Goal: Task Accomplishment & Management: Complete application form

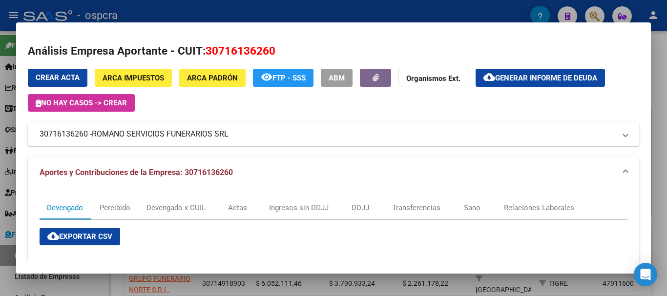
click at [0, 195] on div at bounding box center [333, 148] width 667 height 296
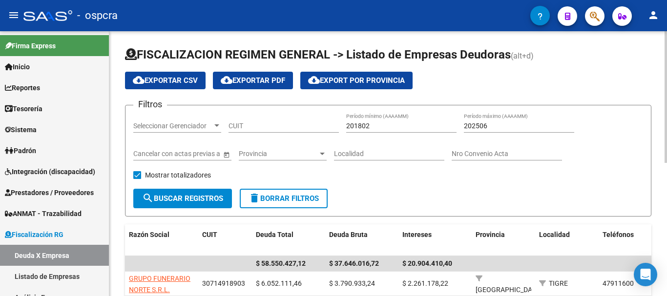
click at [259, 119] on div "CUIT" at bounding box center [283, 123] width 110 height 20
click at [262, 124] on input "CUIT" at bounding box center [283, 126] width 110 height 8
paste input "30-70813995-1"
type input "30-70813995-1"
click at [202, 202] on span "search Buscar Registros" at bounding box center [182, 198] width 81 height 9
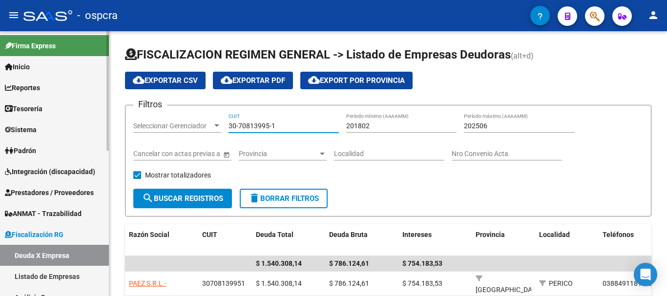
drag, startPoint x: 282, startPoint y: 126, endPoint x: 21, endPoint y: 89, distance: 263.2
click at [41, 93] on mat-sidenav-container "Firma Express Inicio Calendario SSS Instructivos Contacto OS Reportes Ingresos …" at bounding box center [333, 163] width 667 height 265
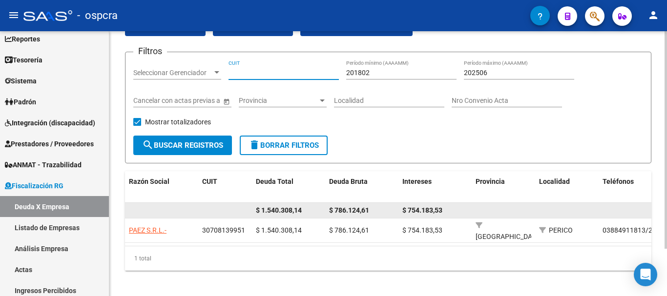
scroll to position [58, 0]
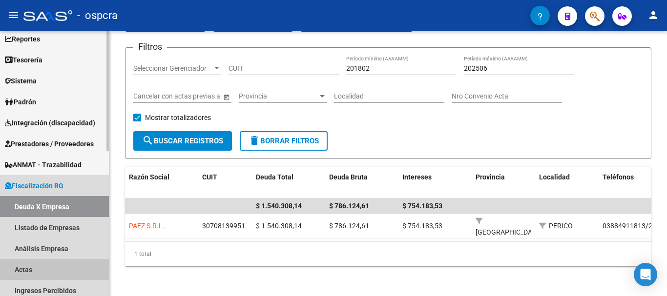
click at [45, 273] on link "Actas" at bounding box center [54, 269] width 109 height 21
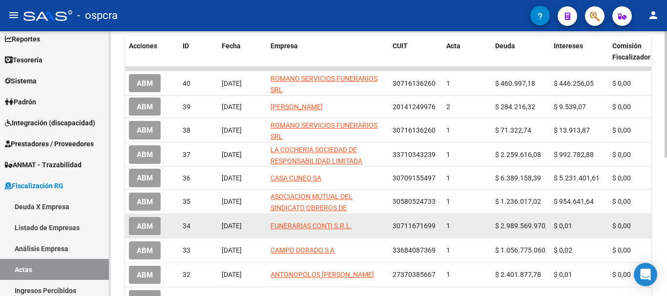
scroll to position [291, 0]
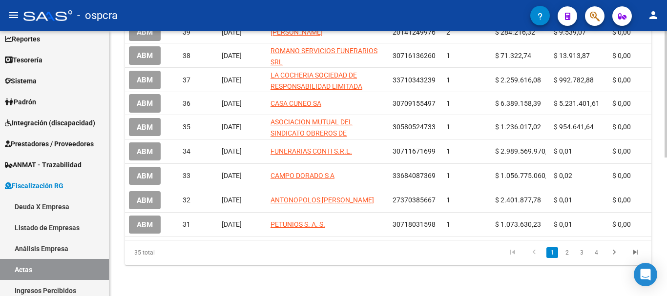
drag, startPoint x: 318, startPoint y: 240, endPoint x: 396, endPoint y: 237, distance: 78.6
click at [396, 237] on div "Acciones ID Fecha Empresa CUIT Acta Deuda Intereses Comisión Fiscalizador Perío…" at bounding box center [388, 113] width 526 height 304
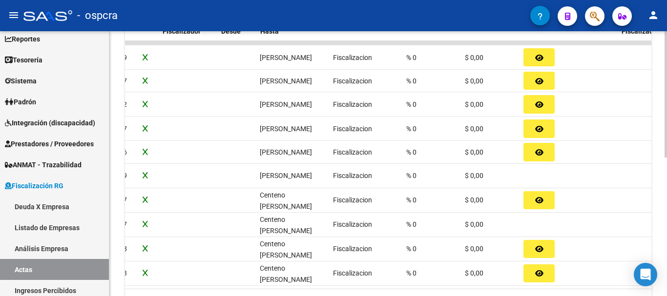
scroll to position [0, 0]
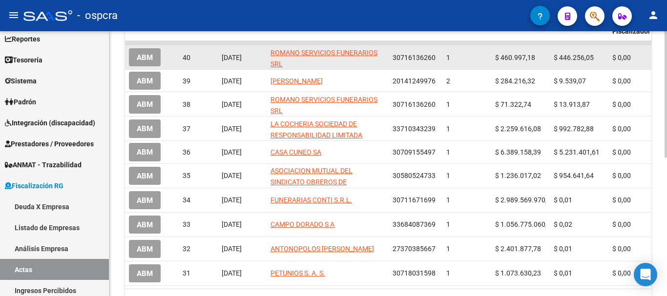
click at [144, 59] on span "ABM" at bounding box center [145, 57] width 16 height 9
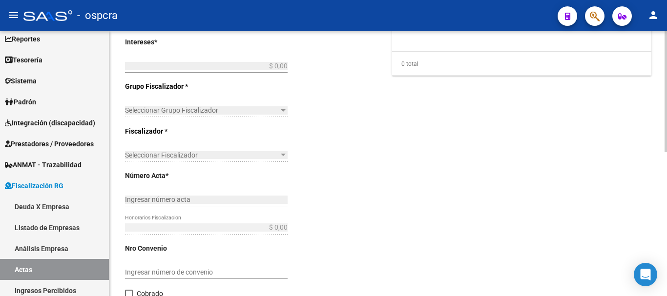
type input "201802"
type input "202409"
type input "$ 907.253,23"
type input "$ 460.997,18"
type input "$ 446.256,05"
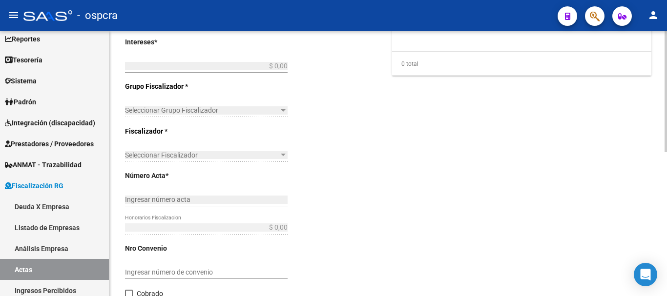
type input "1"
checkbox input "true"
type input "ABONA 932.819"
type input "10/09/2025"
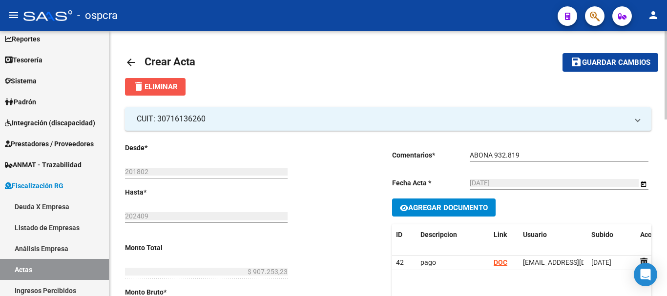
click at [166, 84] on span "delete Eliminar" at bounding box center [155, 86] width 45 height 9
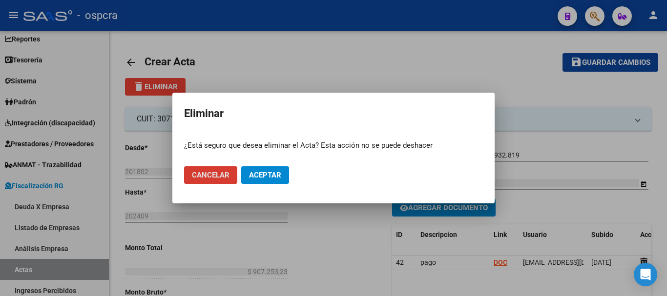
click at [258, 173] on span "Aceptar" at bounding box center [265, 175] width 32 height 9
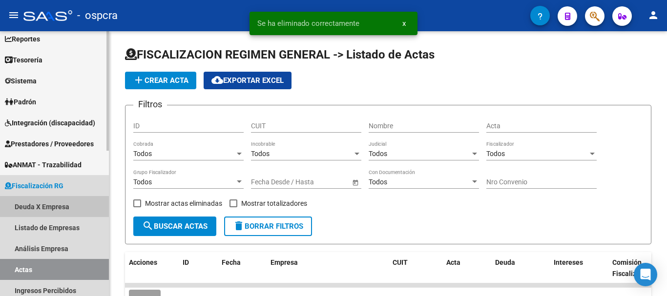
click at [61, 209] on link "Deuda X Empresa" at bounding box center [54, 206] width 109 height 21
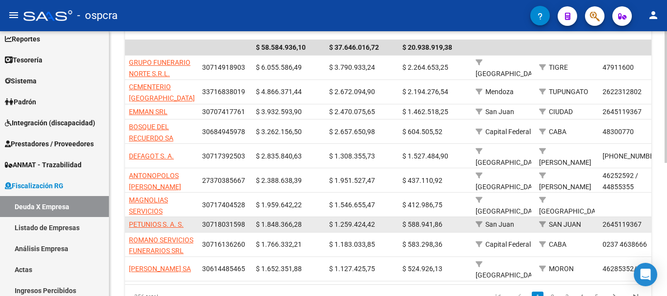
scroll to position [268, 0]
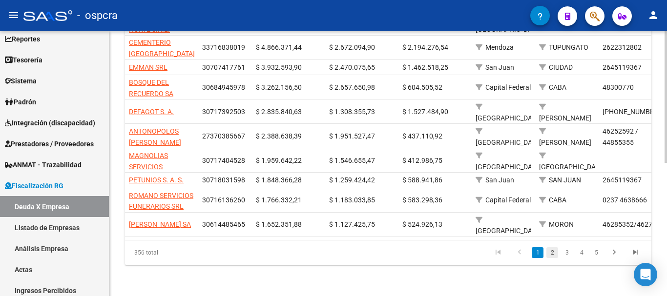
click at [553, 254] on link "2" at bounding box center [552, 252] width 12 height 11
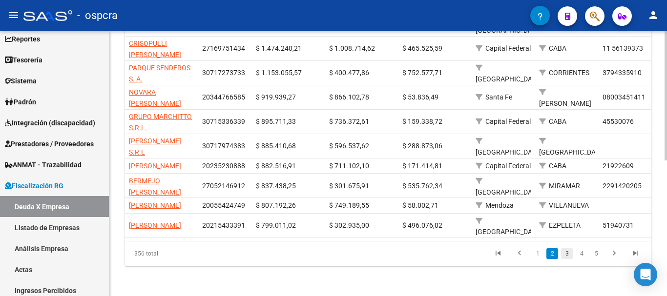
click at [565, 259] on link "3" at bounding box center [567, 253] width 12 height 11
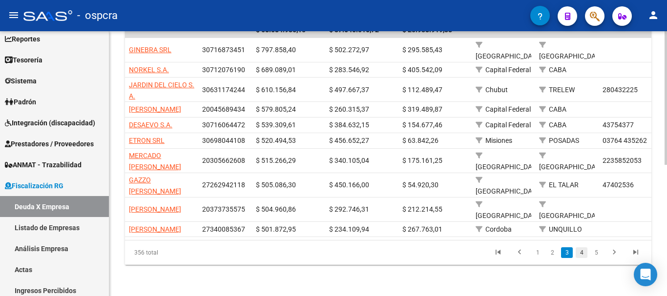
click at [576, 252] on link "4" at bounding box center [581, 252] width 12 height 11
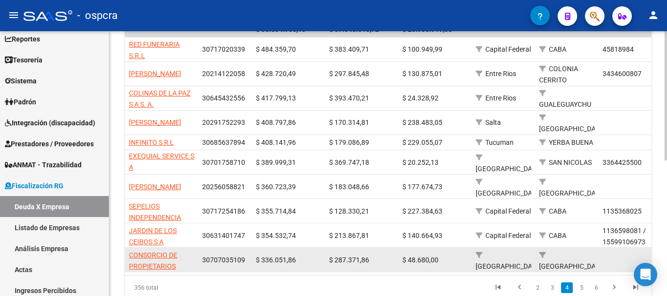
scroll to position [277, 0]
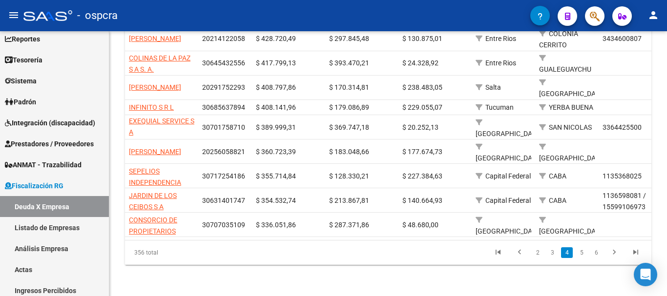
click at [531, 255] on li "2" at bounding box center [537, 252] width 15 height 17
click at [538, 254] on link "2" at bounding box center [537, 252] width 12 height 11
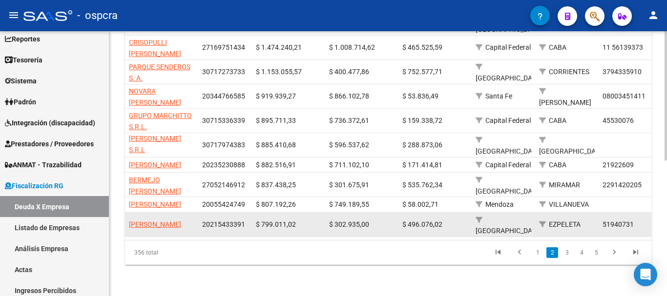
scroll to position [220, 0]
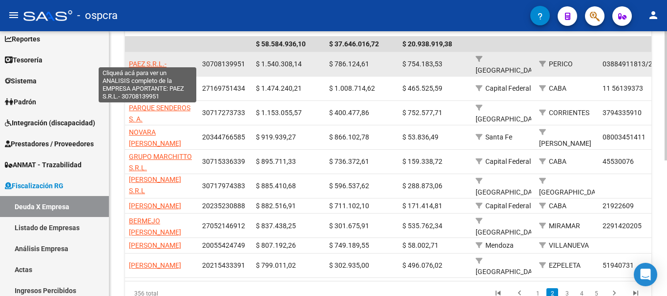
click at [146, 60] on span "[PERSON_NAME] S.R.L.-" at bounding box center [148, 64] width 38 height 8
type textarea "30708139951"
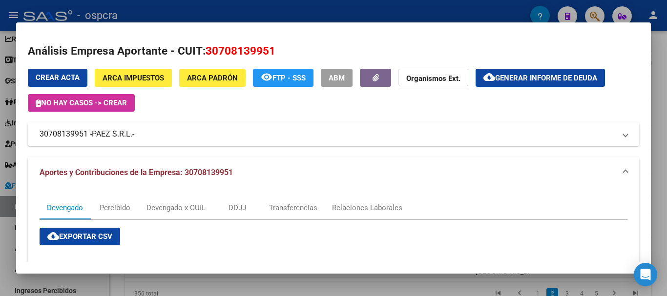
click at [231, 141] on mat-expansion-panel-header "30708139951 - PAEZ S.R.L.-" at bounding box center [333, 133] width 611 height 23
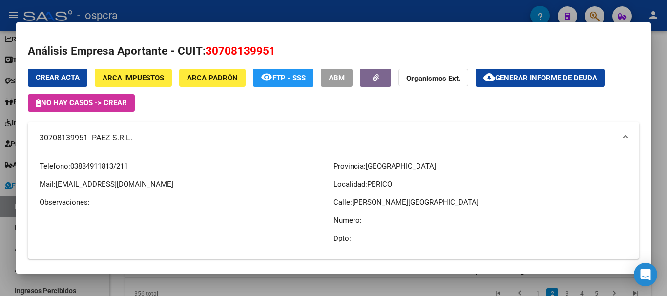
click at [231, 141] on mat-panel-title "30708139951 - PAEZ S.R.L.-" at bounding box center [328, 138] width 576 height 12
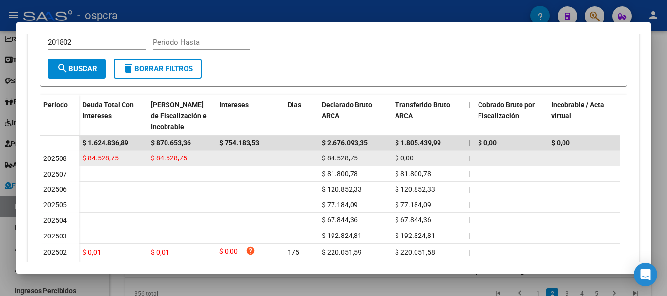
scroll to position [195, 0]
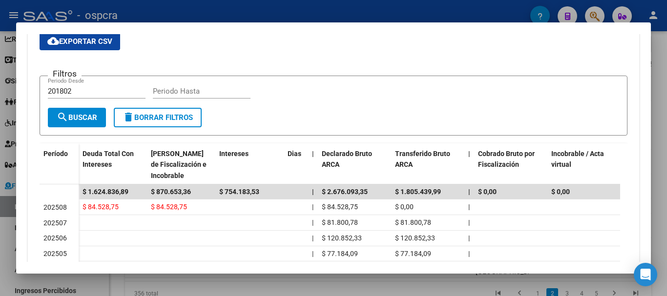
click at [197, 91] on input "Periodo Hasta" at bounding box center [202, 91] width 98 height 9
click at [92, 121] on span "search Buscar" at bounding box center [77, 117] width 41 height 9
click at [205, 93] on input "202508" at bounding box center [202, 91] width 98 height 9
type input "202507"
click at [93, 120] on span "search Buscar" at bounding box center [77, 117] width 41 height 9
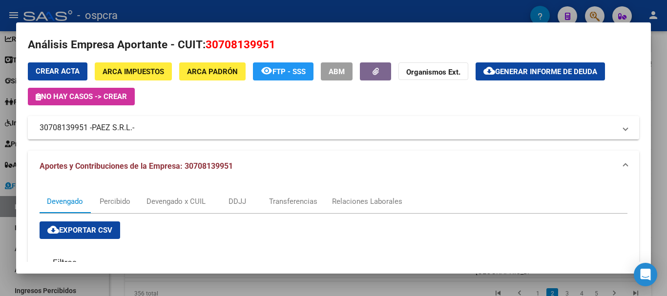
scroll to position [0, 0]
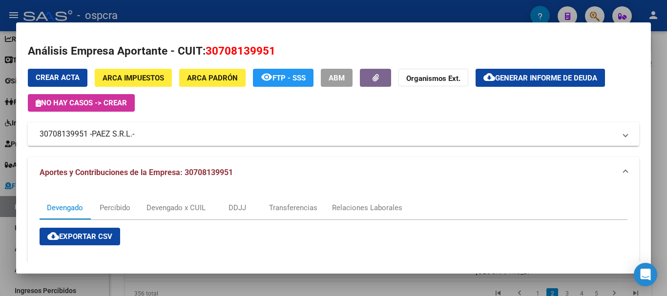
click at [514, 78] on span "Generar informe de deuda" at bounding box center [546, 78] width 102 height 9
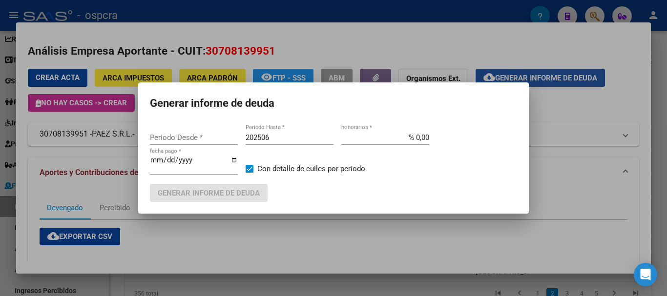
type input "201802"
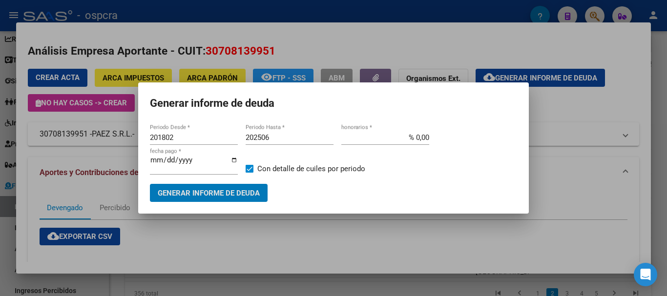
click at [283, 142] on div "202506 Periodo Hasta *" at bounding box center [289, 137] width 88 height 15
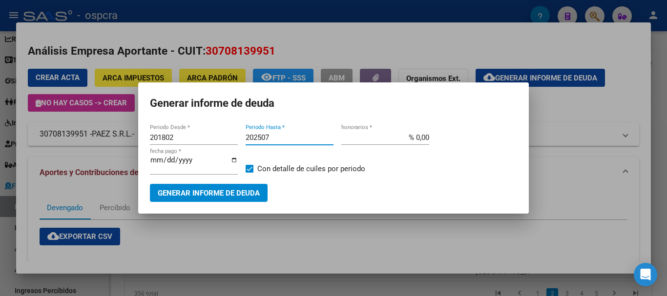
type input "202507"
click at [258, 199] on button "Generar informe de deuda" at bounding box center [209, 193] width 118 height 18
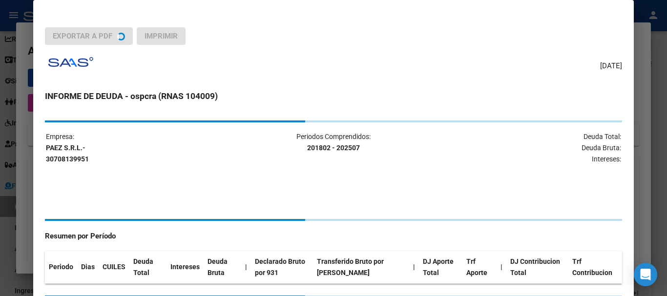
click at [257, 197] on div "Empresa: PAEZ S.R.L.- 30708139951 Periodos Comprendidos: 201802 - 202507 Deuda …" at bounding box center [333, 209] width 576 height 177
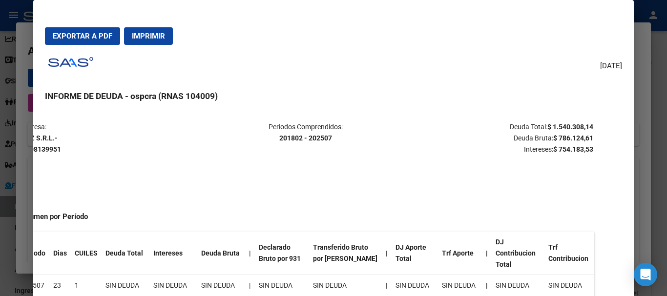
scroll to position [0, 29]
drag, startPoint x: 532, startPoint y: 124, endPoint x: 585, endPoint y: 122, distance: 53.2
click at [585, 122] on table "Empresa: PAEZ S.R.L.- 30708139951 Periodos Comprendidos: 201802 - 202507 Deuda …" at bounding box center [304, 138] width 576 height 35
copy p "Deuda Total: $ 1.540.308,14"
click at [0, 61] on div at bounding box center [333, 148] width 667 height 296
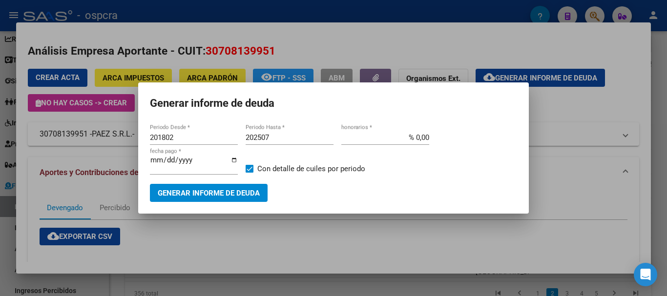
click at [221, 242] on div at bounding box center [333, 148] width 667 height 296
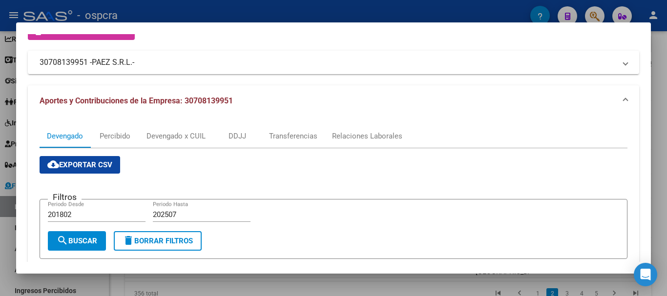
scroll to position [98, 0]
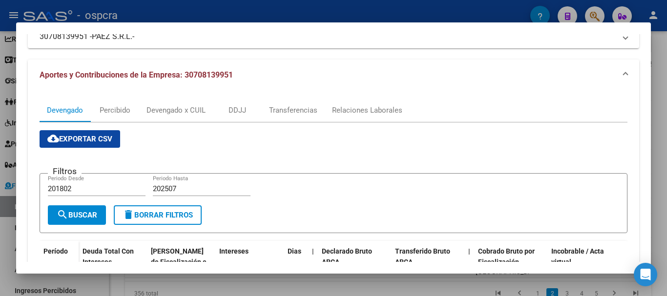
click at [189, 191] on input "202507" at bounding box center [202, 188] width 98 height 9
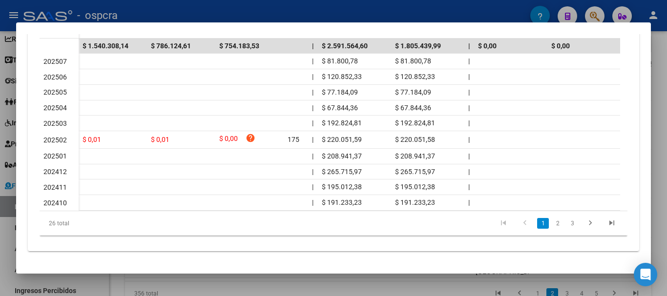
scroll to position [349, 0]
click at [551, 223] on link "2" at bounding box center [557, 223] width 12 height 11
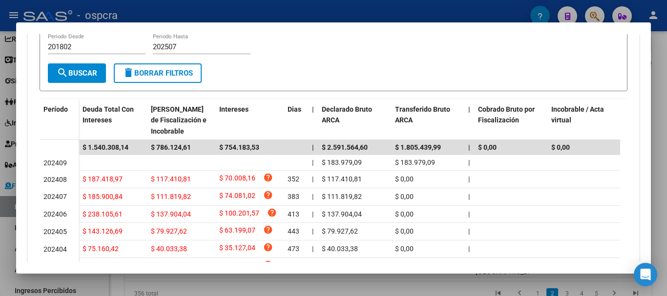
scroll to position [105, 0]
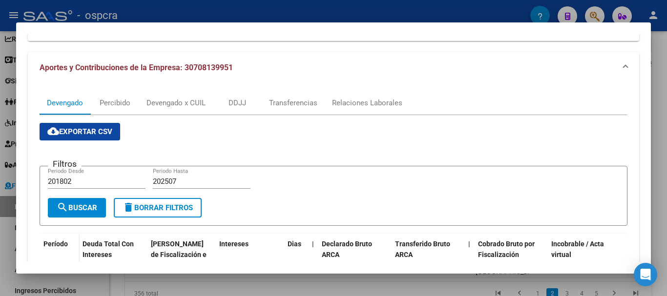
click at [185, 183] on input "202507" at bounding box center [202, 181] width 98 height 9
type input "202405"
click at [84, 201] on button "search Buscar" at bounding box center [77, 208] width 58 height 20
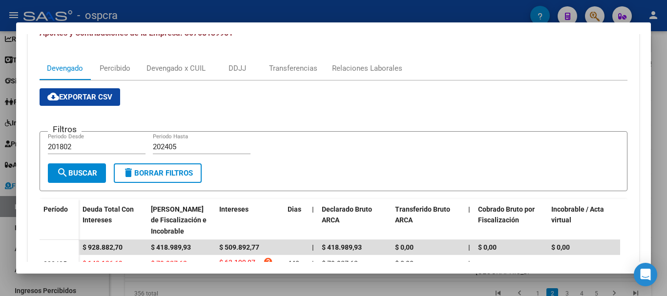
scroll to position [0, 0]
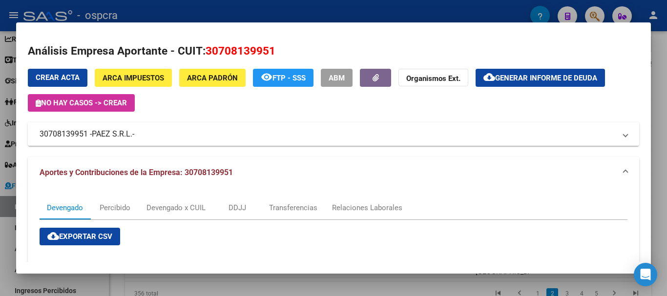
drag, startPoint x: 41, startPoint y: 133, endPoint x: 87, endPoint y: 134, distance: 45.9
click at [87, 134] on mat-panel-title "30708139951 - PAEZ S.R.L.-" at bounding box center [328, 134] width 576 height 12
drag, startPoint x: 40, startPoint y: 134, endPoint x: 87, endPoint y: 137, distance: 46.9
click at [87, 137] on mat-panel-title "30708139951 - PAEZ S.R.L.-" at bounding box center [328, 134] width 576 height 12
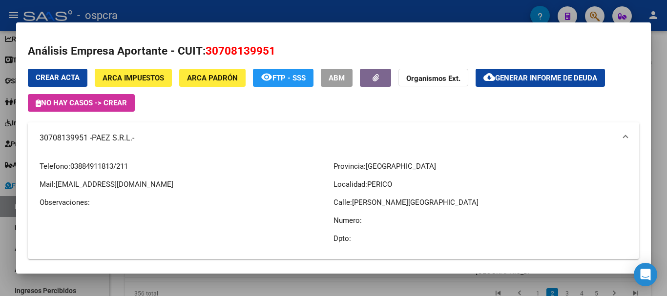
copy mat-panel-title "30708139951"
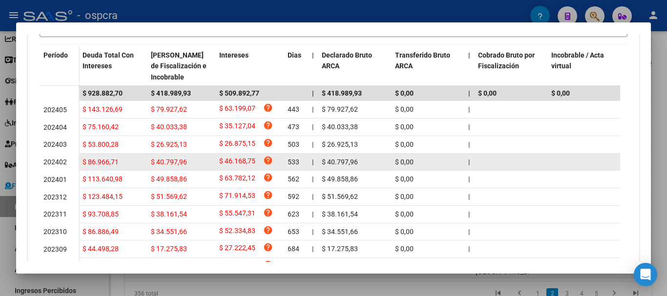
scroll to position [484, 0]
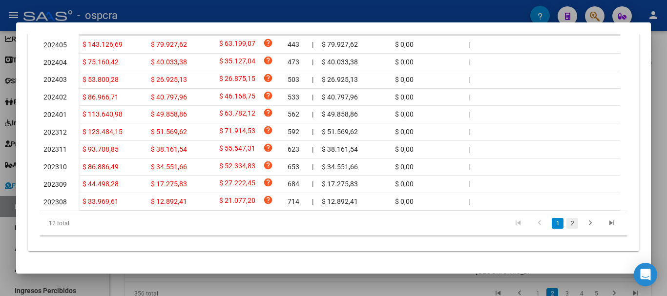
click at [567, 221] on link "2" at bounding box center [572, 223] width 12 height 11
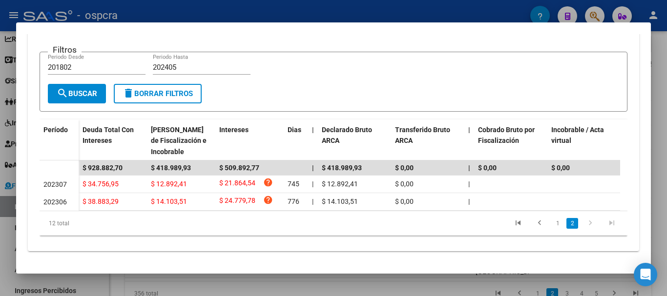
scroll to position [341, 0]
click at [551, 225] on link "1" at bounding box center [557, 223] width 12 height 11
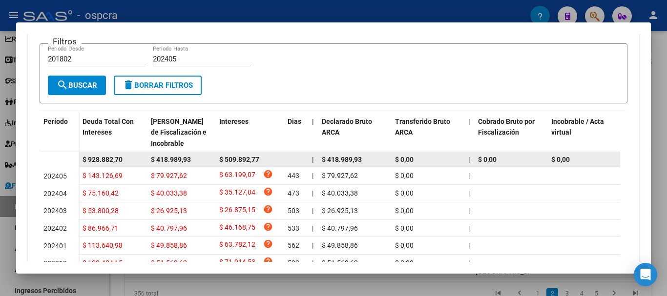
drag, startPoint x: 157, startPoint y: 160, endPoint x: 208, endPoint y: 157, distance: 51.3
click at [208, 157] on div "$ 418.989,93" at bounding box center [181, 159] width 61 height 11
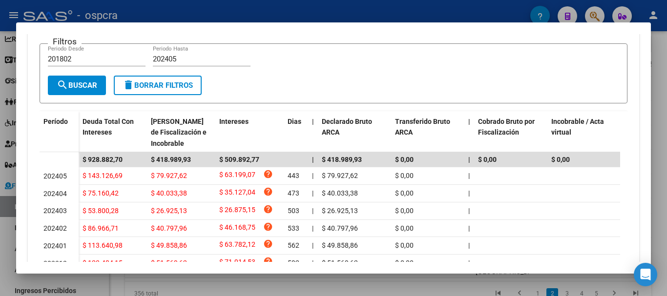
copy span "418.989,93"
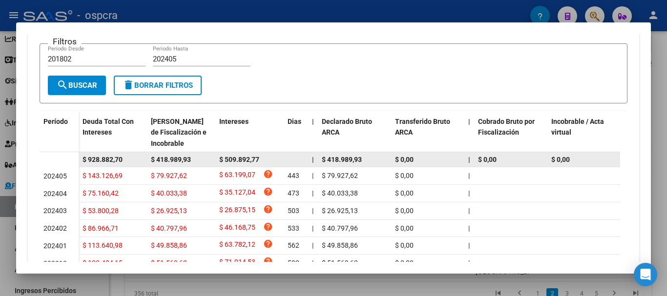
drag, startPoint x: 225, startPoint y: 159, endPoint x: 265, endPoint y: 159, distance: 39.5
click at [265, 159] on div "$ 509.892,77" at bounding box center [249, 159] width 61 height 11
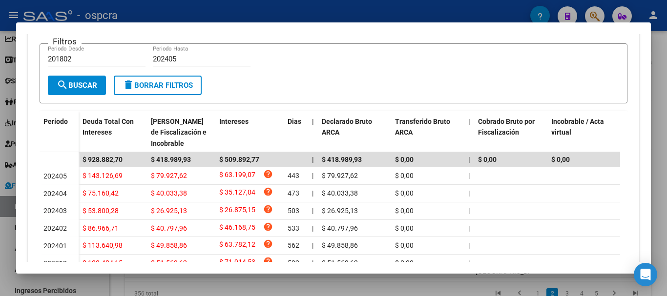
copy span "509.892,77"
click at [0, 167] on div at bounding box center [333, 148] width 667 height 296
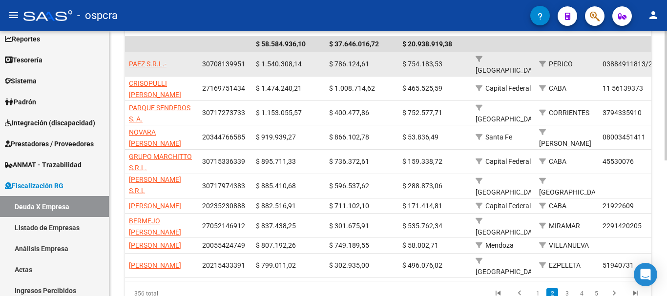
drag, startPoint x: 200, startPoint y: 56, endPoint x: 244, endPoint y: 62, distance: 44.4
click at [244, 62] on datatable-body-cell "30708139951" at bounding box center [225, 64] width 54 height 24
copy span "30708139951"
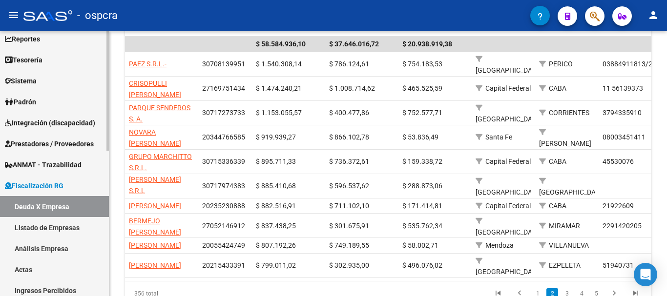
click at [37, 180] on link "Fiscalización RG" at bounding box center [54, 185] width 109 height 21
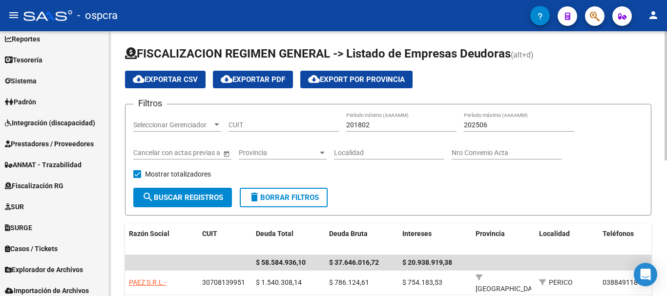
scroll to position [0, 0]
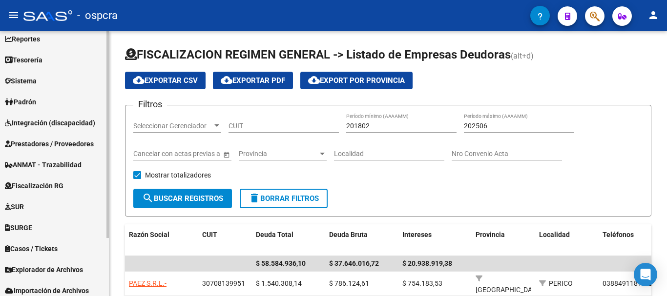
click at [21, 185] on span "Fiscalización RG" at bounding box center [34, 186] width 59 height 11
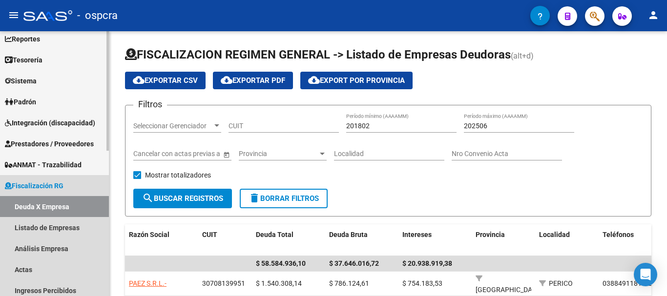
click at [31, 204] on link "Deuda X Empresa" at bounding box center [54, 206] width 109 height 21
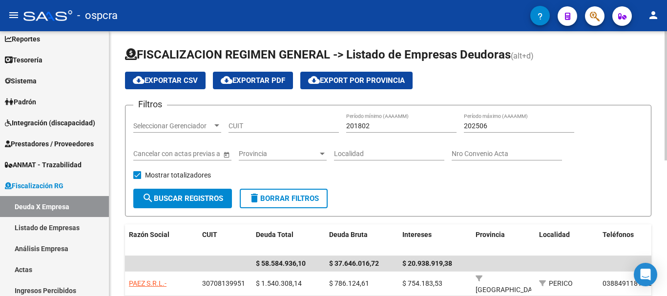
click at [248, 129] on input "CUIT" at bounding box center [283, 126] width 110 height 8
paste input "30-70813995-1"
type input "30-70813995-1"
click at [203, 197] on span "search Buscar Registros" at bounding box center [182, 198] width 81 height 9
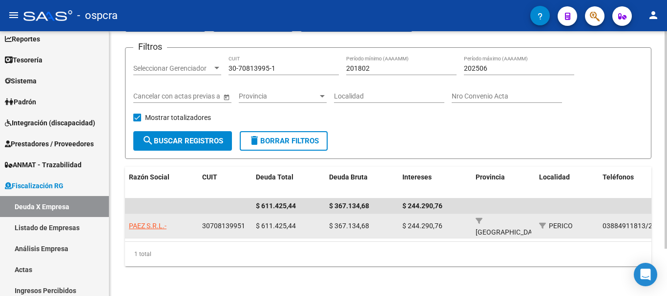
drag, startPoint x: 254, startPoint y: 222, endPoint x: 297, endPoint y: 219, distance: 42.6
click at [297, 219] on datatable-body-cell "$ 611.425,44" at bounding box center [288, 226] width 73 height 24
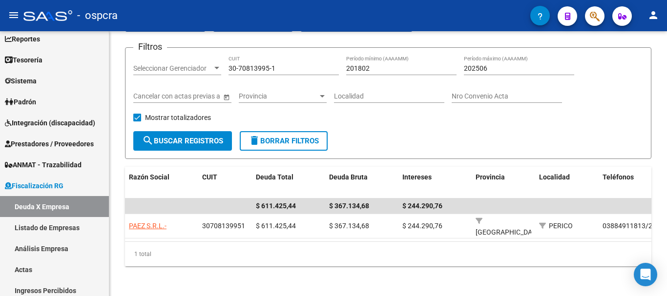
click at [246, 263] on div "1 total" at bounding box center [388, 254] width 526 height 24
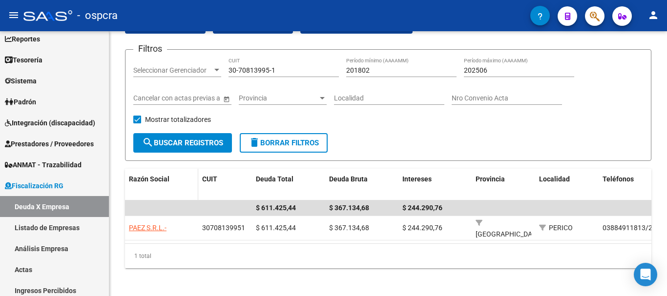
scroll to position [58, 0]
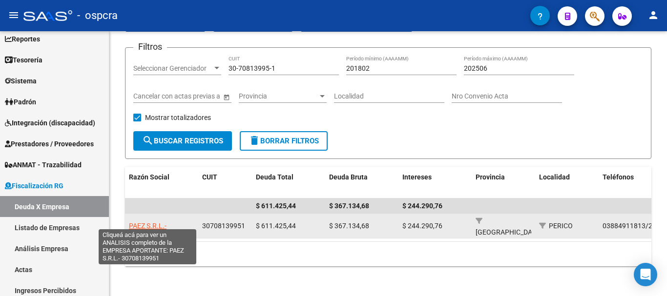
click at [134, 222] on span "[PERSON_NAME] S.R.L.-" at bounding box center [148, 226] width 38 height 8
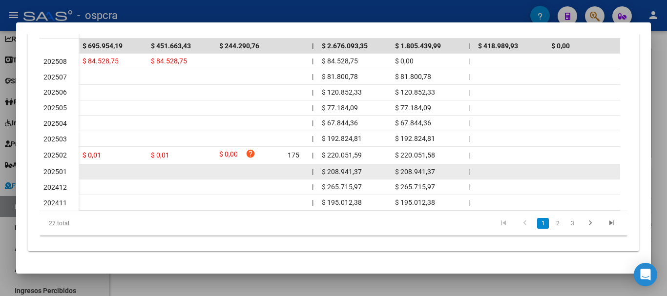
scroll to position [349, 0]
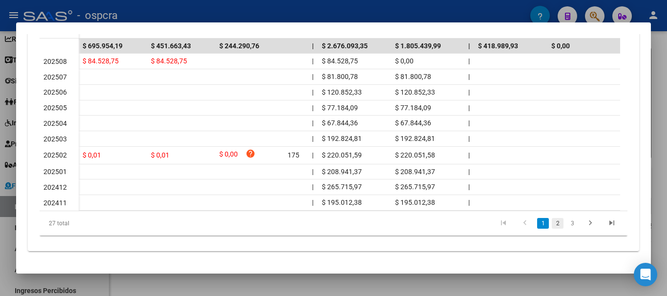
click at [551, 226] on link "2" at bounding box center [557, 223] width 12 height 11
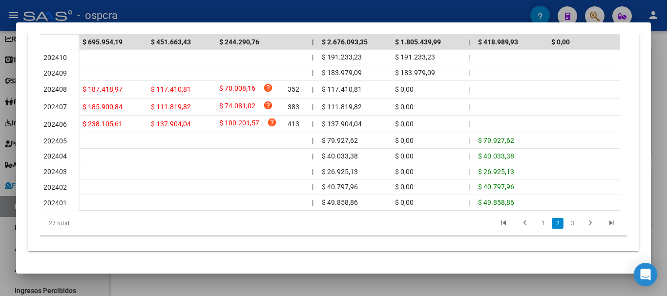
scroll to position [354, 0]
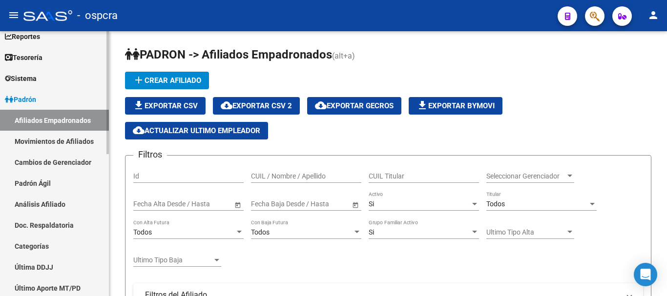
scroll to position [195, 0]
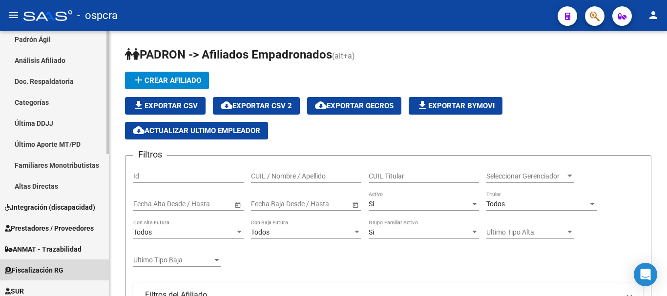
click at [29, 268] on span "Fiscalización RG" at bounding box center [34, 270] width 59 height 11
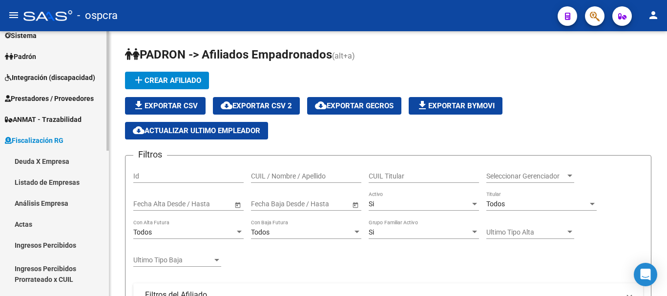
scroll to position [98, 0]
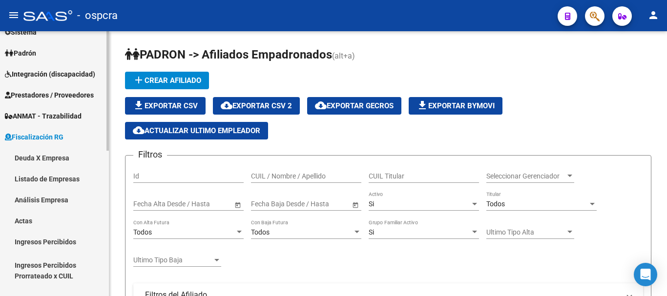
click at [55, 220] on link "Actas" at bounding box center [54, 220] width 109 height 21
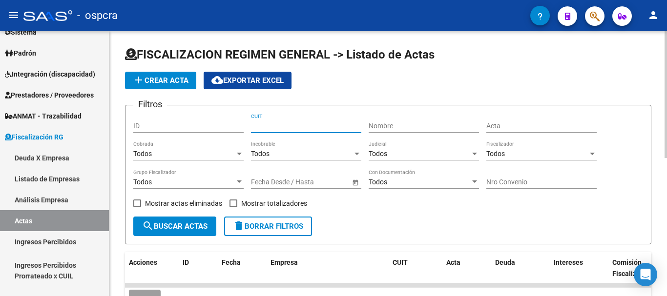
click at [271, 130] on input "CUIT" at bounding box center [306, 126] width 110 height 8
click at [173, 75] on button "add Crear Acta" at bounding box center [160, 81] width 71 height 18
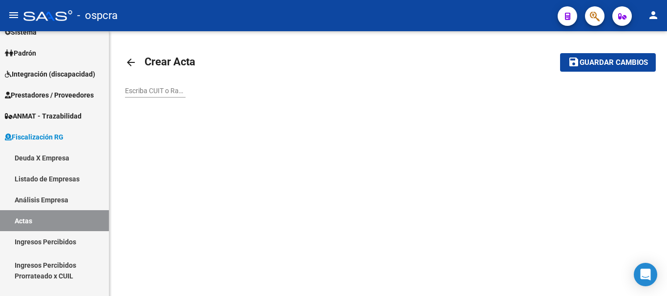
click at [163, 96] on div "Escriba CUIT o Razón Social para buscar" at bounding box center [155, 88] width 61 height 20
paste input "30708139951"
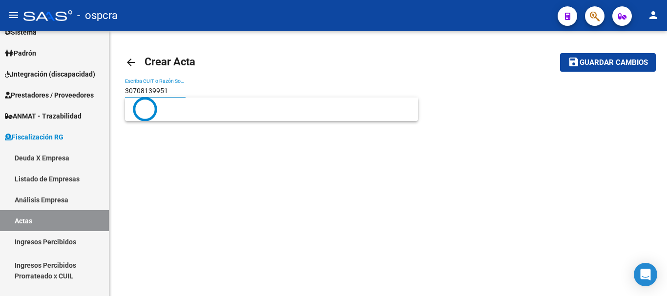
type input "30708139951"
click at [589, 51] on mat-toolbar-row "save Guardar cambios" at bounding box center [599, 62] width 111 height 31
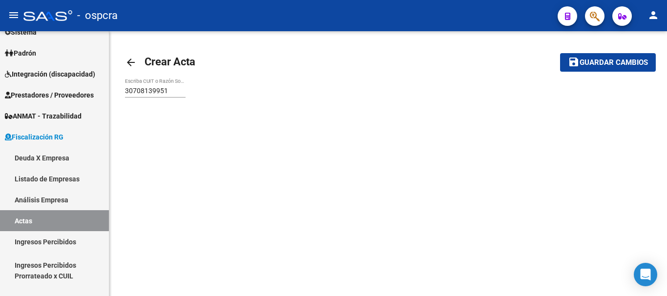
click at [157, 92] on input "30708139951" at bounding box center [155, 91] width 61 height 8
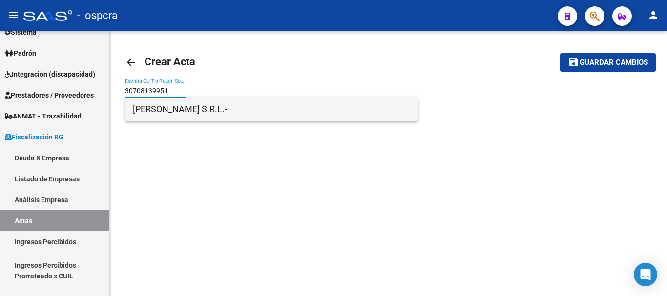
click at [172, 113] on span "[PERSON_NAME] S.R.L.-" at bounding box center [271, 109] width 277 height 23
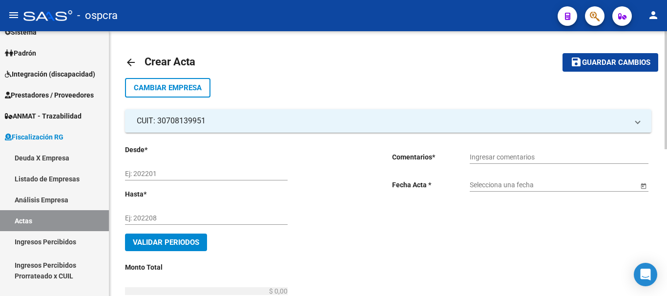
click at [222, 176] on input "Ej: 202201" at bounding box center [206, 174] width 162 height 8
click at [157, 214] on div "Ej: 202208" at bounding box center [206, 215] width 162 height 20
click at [155, 178] on div "201802 Ej: 202201" at bounding box center [206, 171] width 162 height 20
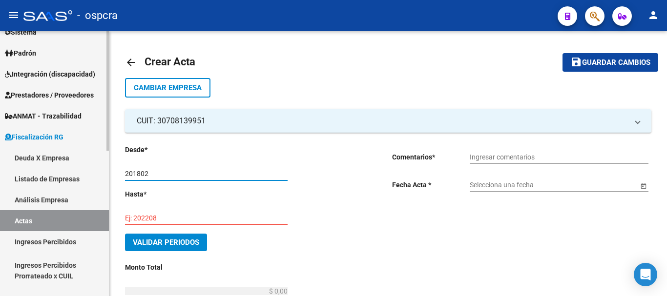
drag, startPoint x: 155, startPoint y: 172, endPoint x: 40, endPoint y: 162, distance: 115.6
click at [37, 170] on mat-sidenav-container "Firma Express Inicio Calendario SSS Instructivos Contacto OS Reportes Ingresos …" at bounding box center [333, 163] width 667 height 265
type input "202306"
click at [219, 212] on div "Ej: 202208" at bounding box center [206, 215] width 162 height 20
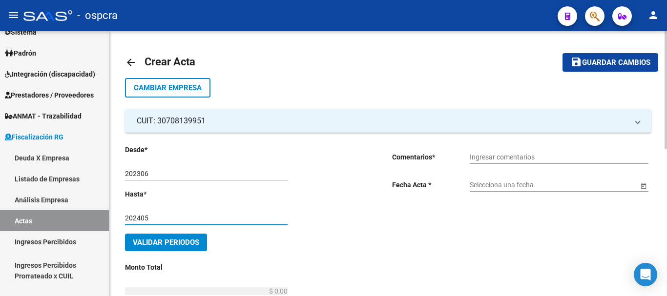
type input "202405"
click at [564, 151] on div "Ingresar comentarios" at bounding box center [558, 154] width 179 height 20
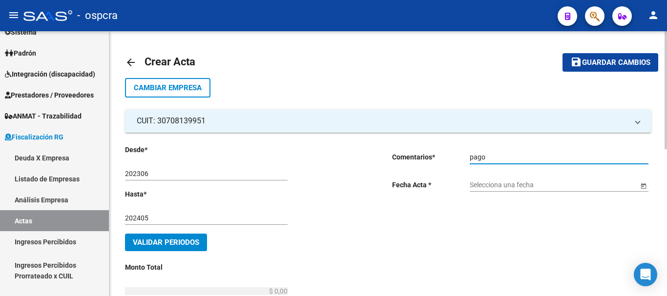
type input "pago"
click at [583, 182] on input "Selecciona una fecha" at bounding box center [553, 185] width 168 height 8
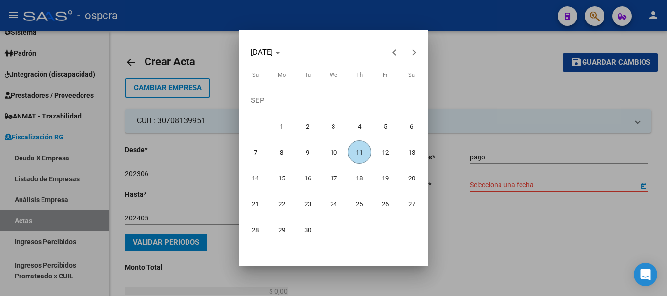
click at [359, 151] on span "11" at bounding box center [358, 152] width 23 height 23
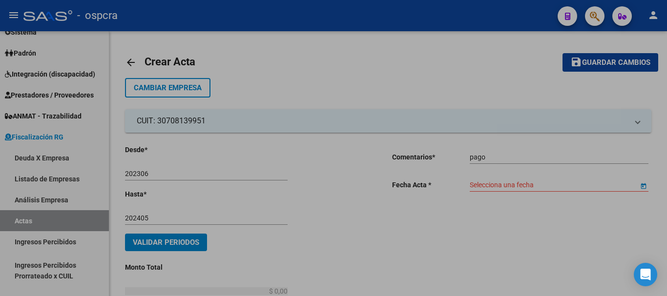
type input "[DATE]"
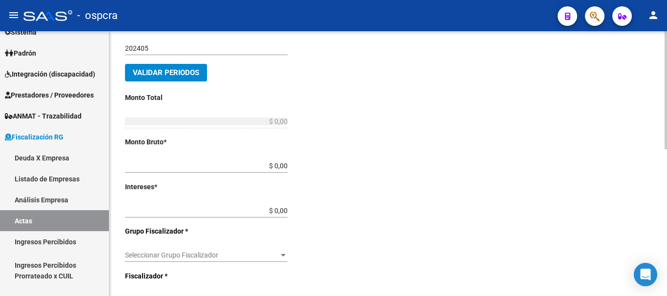
scroll to position [195, 0]
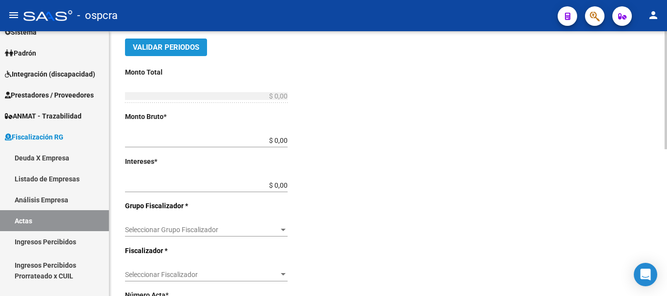
click at [163, 43] on span "Validar Periodos" at bounding box center [166, 47] width 66 height 9
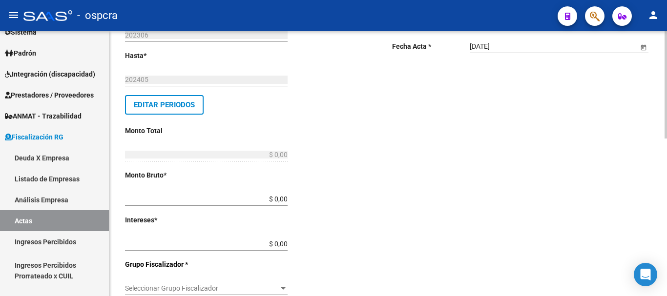
scroll to position [146, 0]
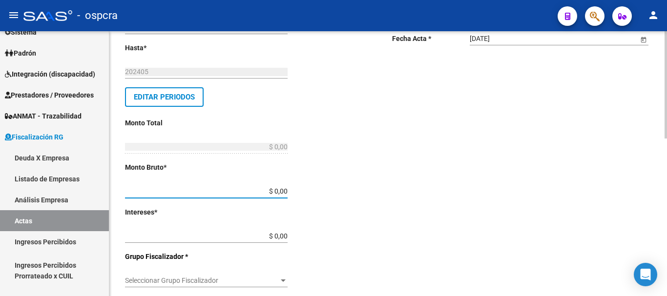
drag, startPoint x: 275, startPoint y: 189, endPoint x: 299, endPoint y: 189, distance: 24.4
click at [299, 189] on div "Desde * 202306 Ej: 202201 Hasta * 202405 Ej: 202208 Editar Periodos Monto Total…" at bounding box center [243, 257] width 236 height 519
paste input "418.989,93"
type input "$ 418.989,93"
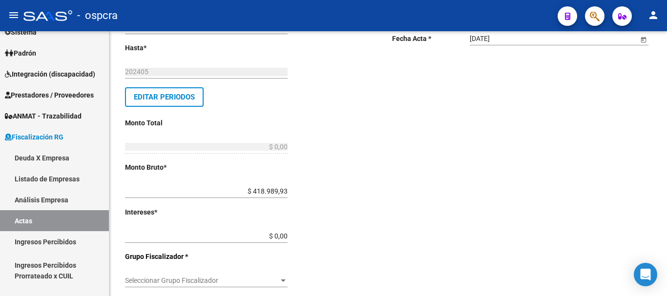
type input "$ 418.989,93"
drag, startPoint x: 275, startPoint y: 236, endPoint x: 323, endPoint y: 234, distance: 47.9
click at [323, 234] on div "Desde * 202306 Ej: 202201 Hasta * 202405 Ej: 202208 Editar Periodos Monto Total…" at bounding box center [243, 257] width 236 height 519
paste input "509.892,77"
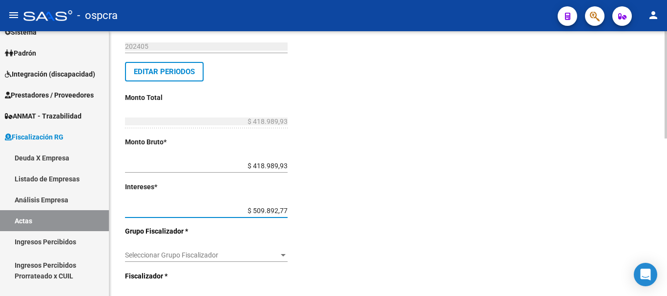
scroll to position [195, 0]
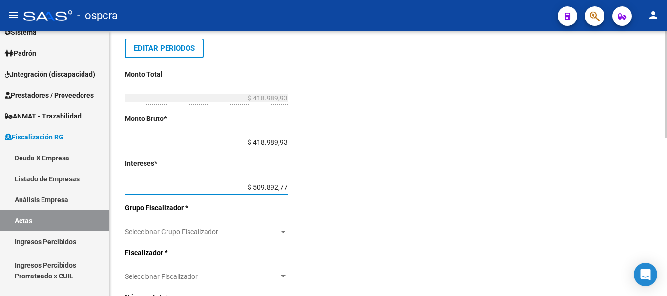
type input "$ 509.892,77"
type input "$ 928.882,70"
click at [263, 232] on span "Seleccionar Grupo Fiscalizador" at bounding box center [202, 232] width 154 height 8
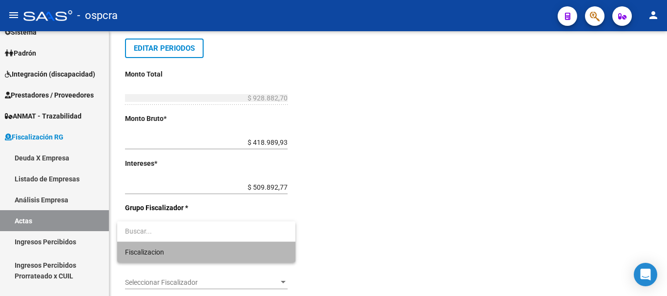
click at [243, 249] on span "Fiscalizacion" at bounding box center [206, 252] width 162 height 20
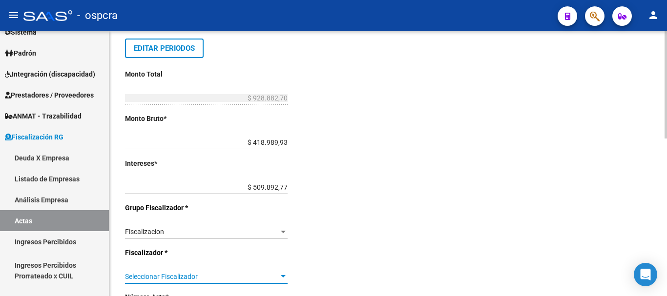
click at [246, 274] on span "Seleccionar Fiscalizador" at bounding box center [202, 277] width 154 height 8
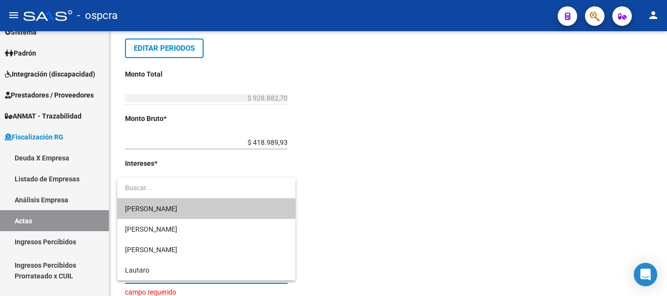
click at [218, 205] on span "[PERSON_NAME]" at bounding box center [206, 209] width 162 height 20
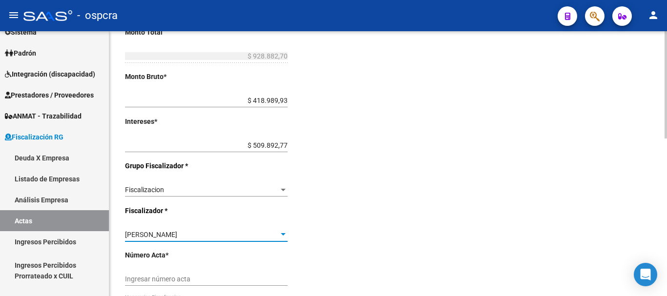
scroll to position [342, 0]
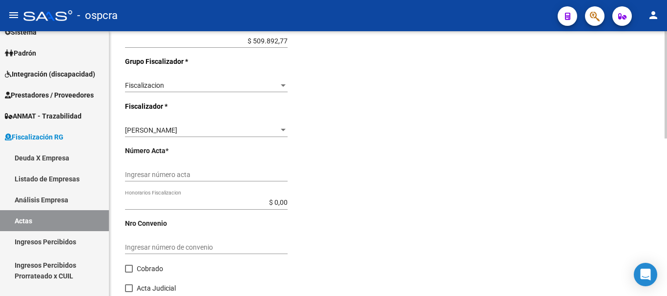
click at [161, 169] on div "Ingresar número acta" at bounding box center [206, 172] width 162 height 20
type input "1"
click at [372, 208] on div "Desde * 202306 Ej: 202201 Hasta * 202405 Ej: 202208 Editar Periodos Monto Total…" at bounding box center [254, 62] width 259 height 519
drag, startPoint x: 133, startPoint y: 267, endPoint x: 157, endPoint y: 256, distance: 26.6
click at [133, 267] on label "Cobrado" at bounding box center [144, 269] width 38 height 12
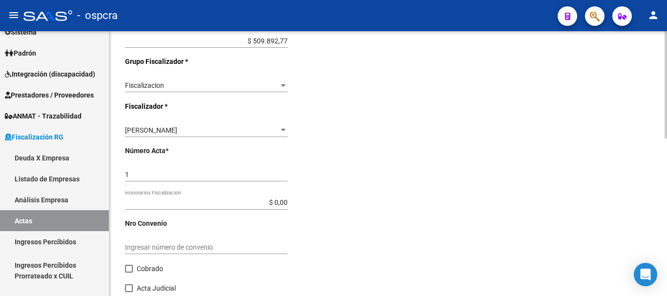
click at [129, 273] on input "Cobrado" at bounding box center [128, 273] width 0 height 0
checkbox input "true"
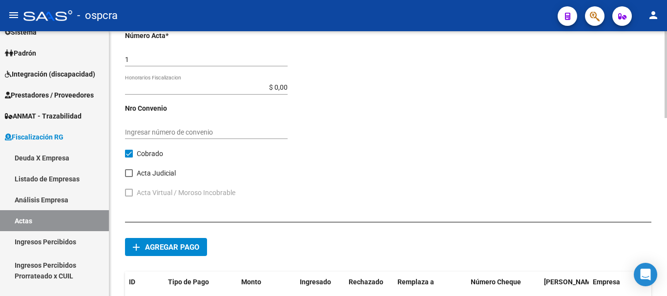
scroll to position [537, 0]
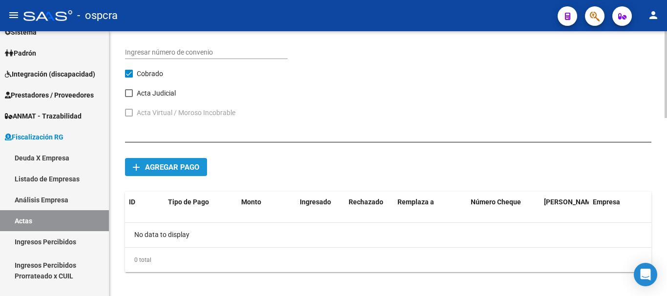
click at [179, 169] on span "Agregar pago" at bounding box center [172, 167] width 54 height 9
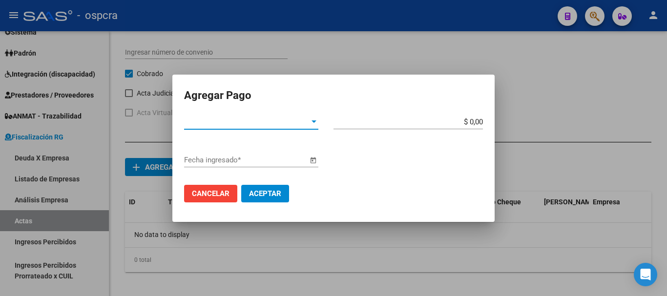
click at [295, 118] on span "Tipo de Pago *" at bounding box center [246, 122] width 125 height 9
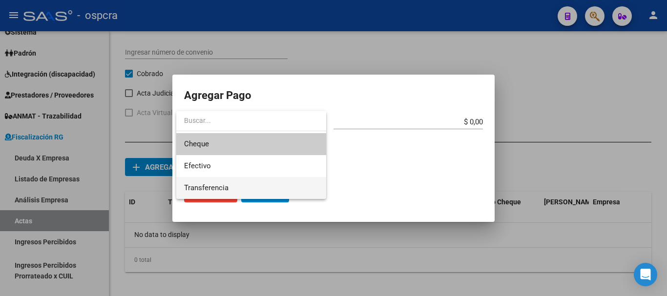
click at [282, 184] on span "Transferencia" at bounding box center [251, 188] width 134 height 22
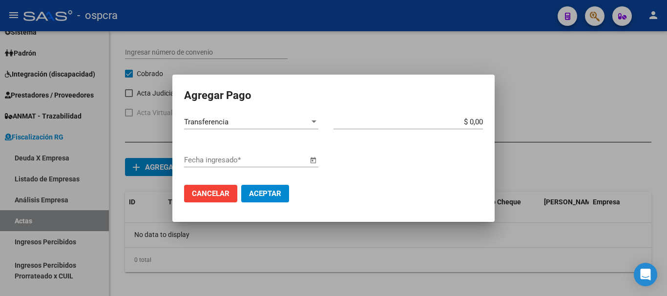
drag, startPoint x: 358, startPoint y: 154, endPoint x: 356, endPoint y: 134, distance: 19.6
click at [358, 154] on div "Fecha ingresado *" at bounding box center [333, 165] width 299 height 24
drag, startPoint x: 468, startPoint y: 121, endPoint x: 496, endPoint y: 121, distance: 27.8
click at [496, 121] on div "Agregar Pago Transferencia Tipo de Pago * $ 0,00 Monto bruto * Fecha ingresado …" at bounding box center [333, 148] width 667 height 296
paste input "932,819.01"
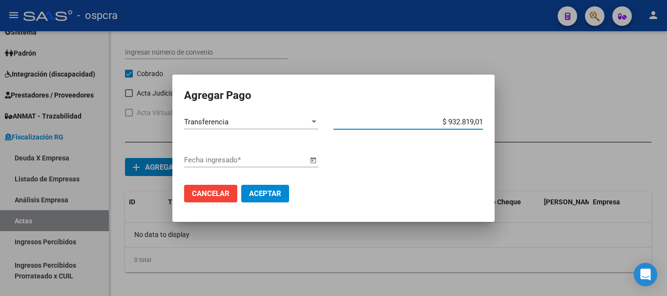
type input "$ 932.819,01"
click at [241, 160] on input "Fecha ingresado *" at bounding box center [245, 160] width 123 height 9
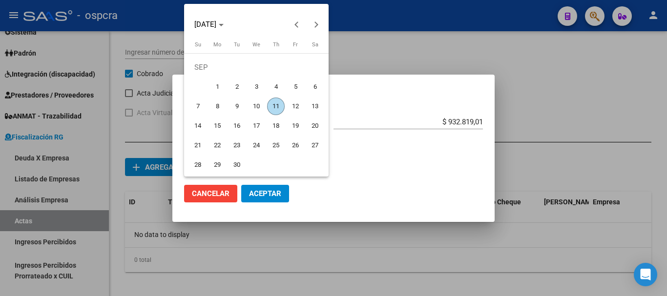
click at [279, 107] on span "11" at bounding box center [276, 107] width 18 height 18
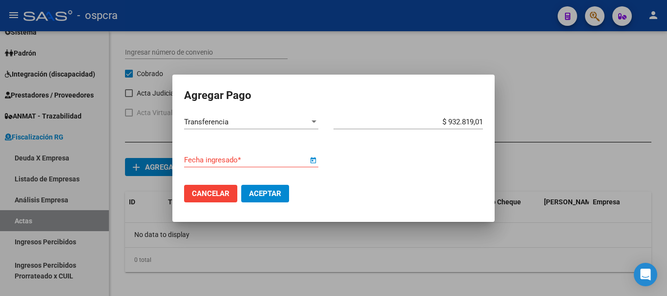
type input "[DATE]"
click at [271, 190] on span "Aceptar" at bounding box center [265, 193] width 32 height 9
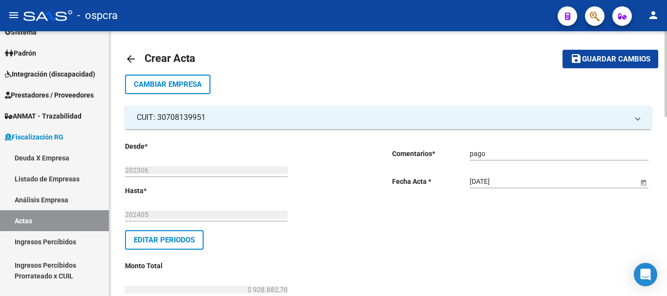
scroll to position [0, 0]
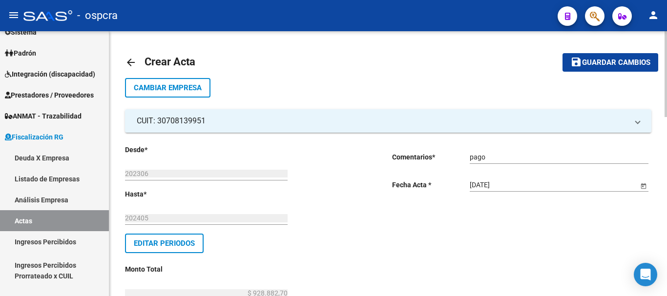
click at [588, 58] on span "save Guardar cambios" at bounding box center [610, 62] width 80 height 9
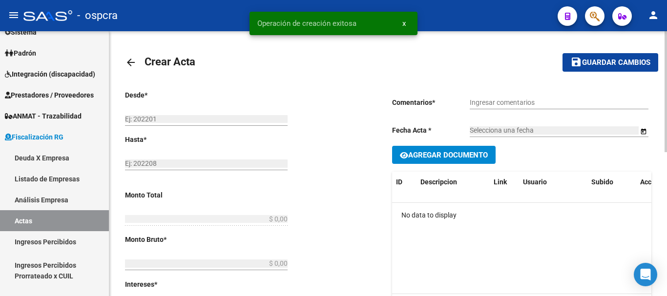
type input "202306"
type input "202405"
type input "$ 928.882,70"
type input "$ 418.989,93"
type input "$ 509.892,77"
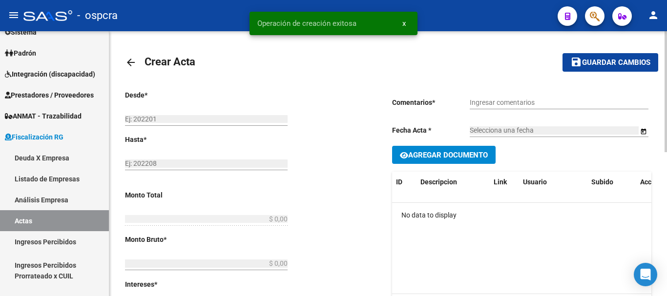
type input "1"
checkbox input "true"
type input "pago"
type input "[DATE]"
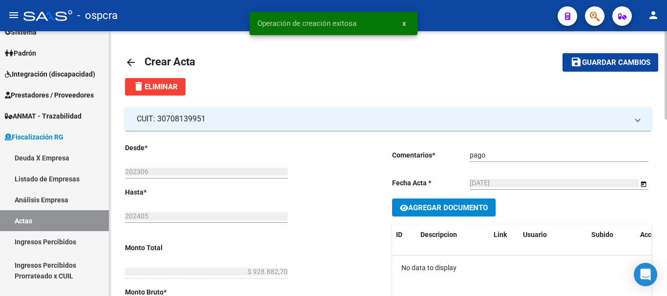
click at [421, 206] on span "Agregar Documento" at bounding box center [448, 207] width 80 height 9
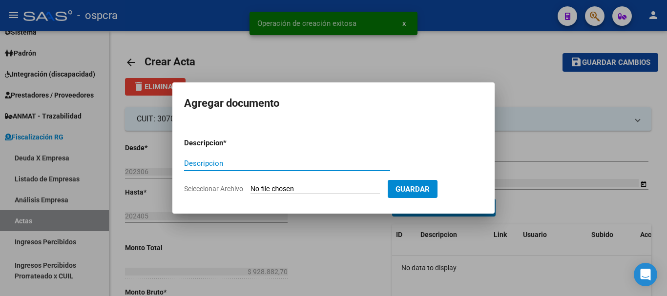
click at [305, 189] on input "Seleccionar Archivo" at bounding box center [314, 189] width 129 height 9
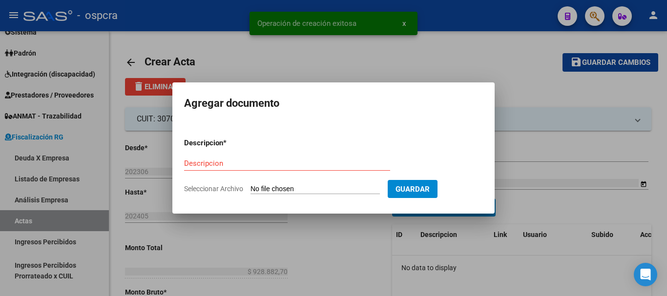
type input "C:\fakepath\CUOTA 1-2.pdf"
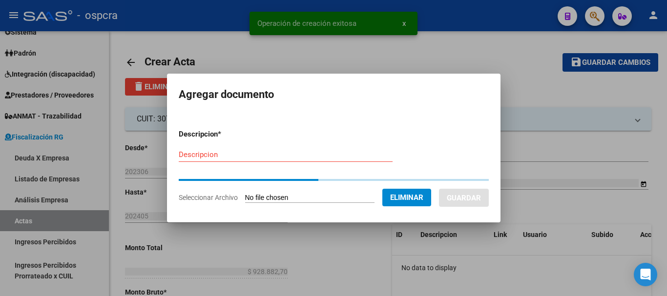
click at [254, 162] on div "Descripcion" at bounding box center [286, 154] width 214 height 15
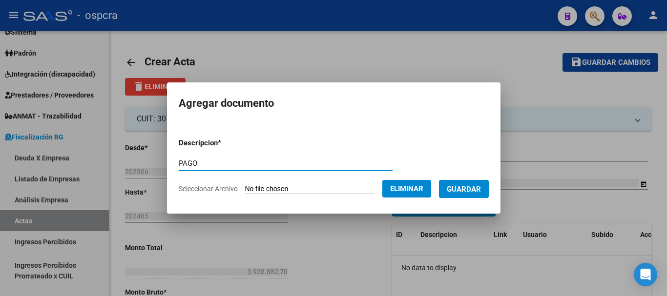
type input "PAGO"
click at [482, 195] on button "Guardar" at bounding box center [464, 189] width 50 height 18
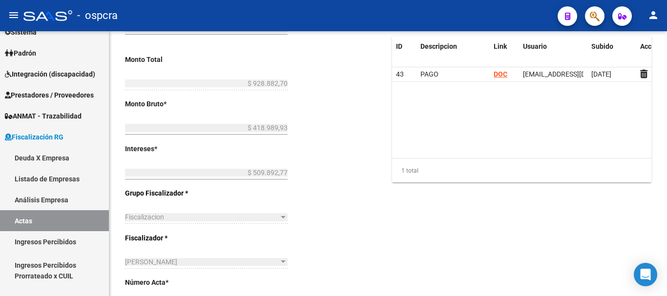
scroll to position [43, 0]
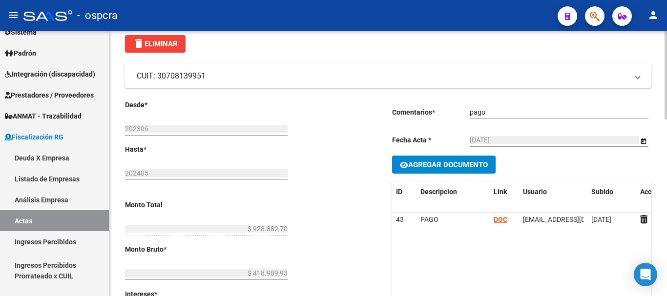
drag, startPoint x: 158, startPoint y: 77, endPoint x: 220, endPoint y: 78, distance: 62.0
click at [220, 78] on mat-panel-title "CUIT: 30708139951" at bounding box center [382, 76] width 491 height 11
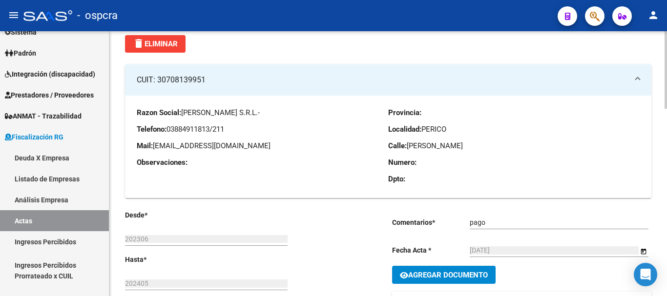
copy mat-panel-title "30708139951"
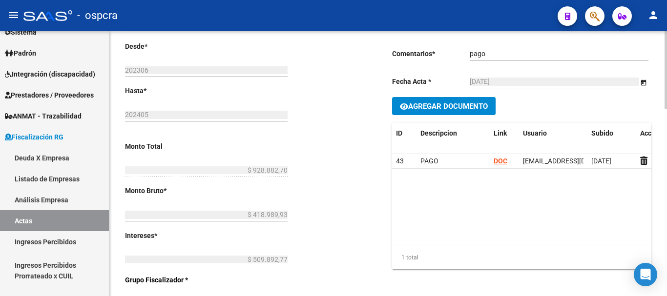
scroll to position [189, 0]
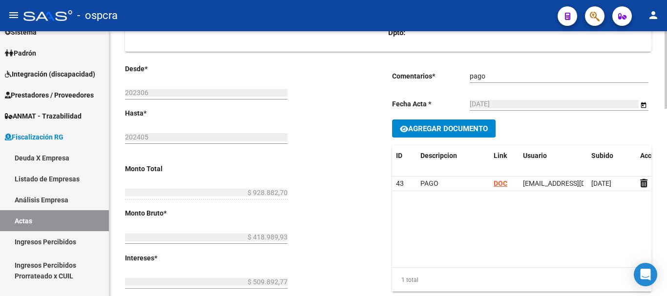
click at [124, 94] on div "arrow_back Crear Acta save Guardar cambios delete Eliminar CUIT: 30708139951 Ra…" at bounding box center [387, 291] width 557 height 898
drag, startPoint x: 126, startPoint y: 93, endPoint x: 183, endPoint y: 88, distance: 56.9
click at [183, 88] on div "202306 Ej: 202201" at bounding box center [206, 90] width 162 height 20
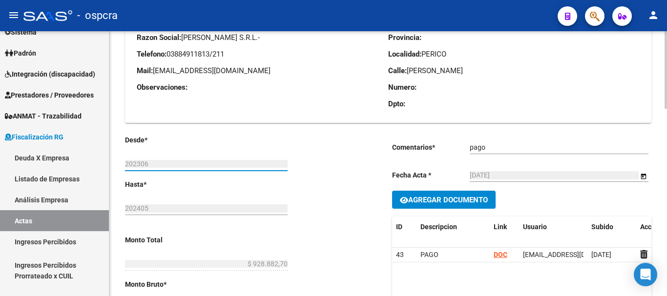
scroll to position [43, 0]
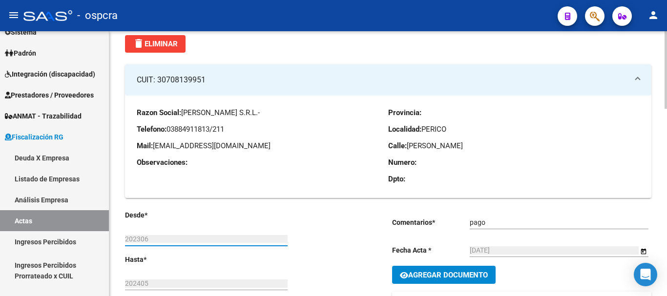
click at [378, 155] on div "Razon Social: [PERSON_NAME] S.R.L.- Telefono: [PHONE_NUMBER]/211 Mail: [EMAIL_A…" at bounding box center [262, 148] width 251 height 83
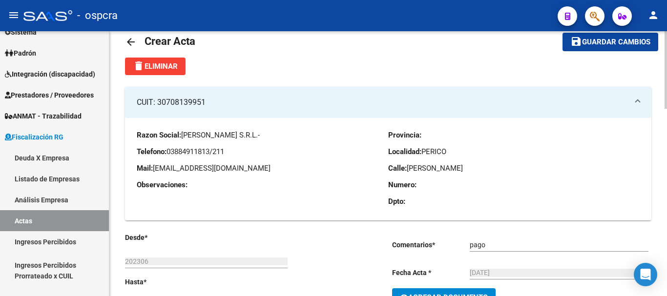
scroll to position [0, 0]
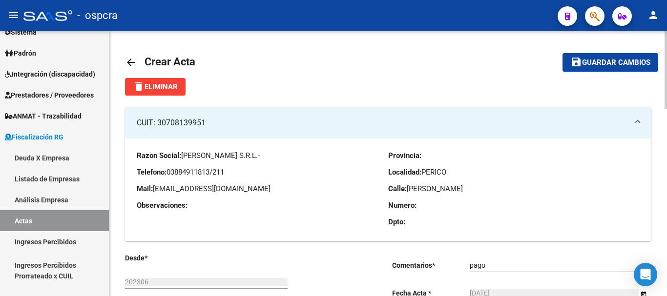
click at [132, 60] on mat-icon "arrow_back" at bounding box center [131, 63] width 12 height 12
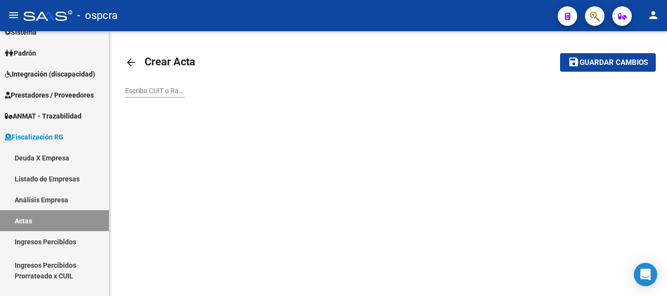
click at [132, 65] on mat-icon "arrow_back" at bounding box center [131, 63] width 12 height 12
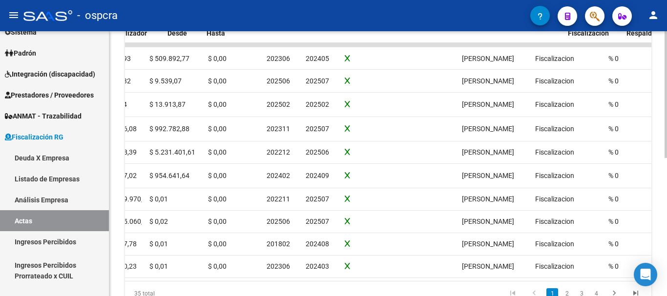
scroll to position [0, 606]
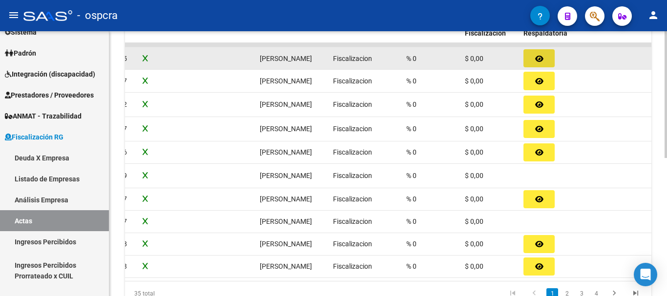
click at [548, 54] on button "button" at bounding box center [538, 58] width 31 height 18
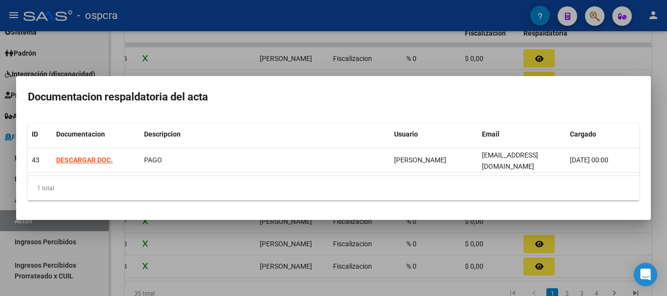
click at [334, 234] on div at bounding box center [333, 148] width 667 height 296
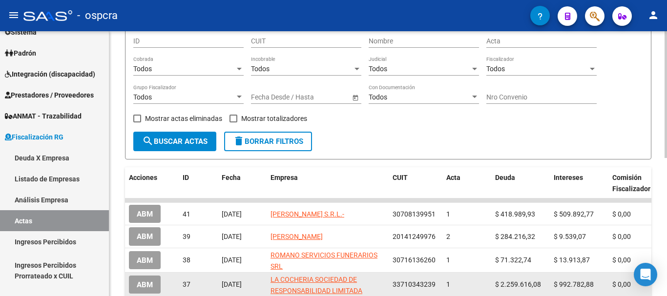
scroll to position [143, 0]
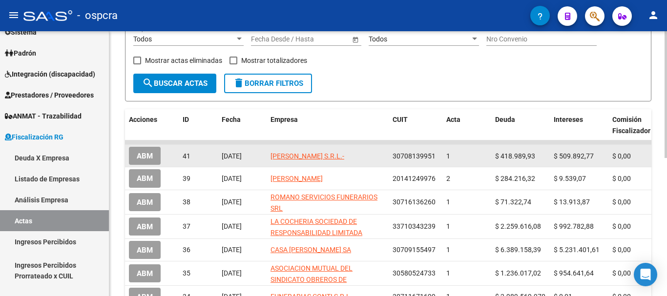
drag, startPoint x: 397, startPoint y: 156, endPoint x: 431, endPoint y: 151, distance: 35.1
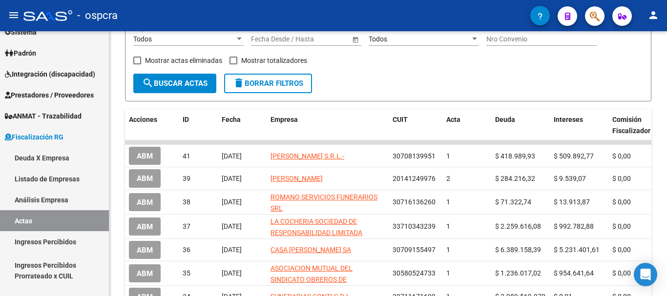
copy span "30708139951"
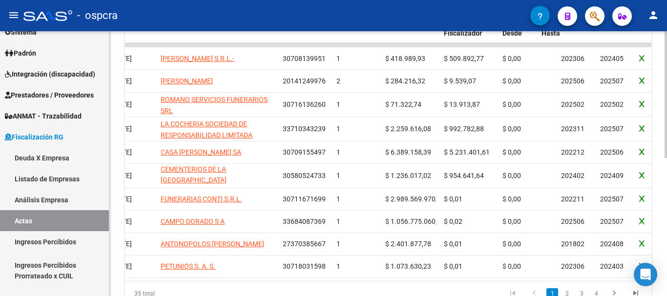
scroll to position [0, 206]
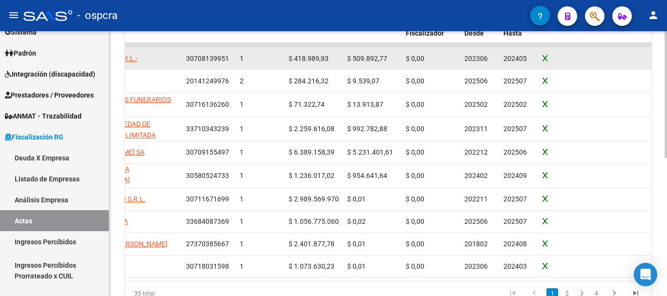
drag, startPoint x: 463, startPoint y: 58, endPoint x: 537, endPoint y: 55, distance: 73.7
click at [537, 55] on div "ABM 41 [DATE] [PERSON_NAME] S.R.L.- 30708139951 1 $ 418.989,93 $ 509.892,77 $ 0…" at bounding box center [485, 58] width 1132 height 22
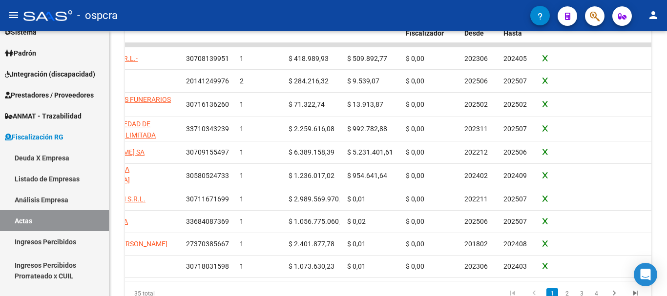
copy div "202306 202405"
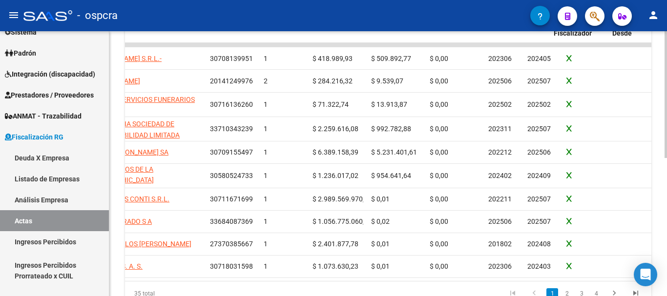
scroll to position [0, 0]
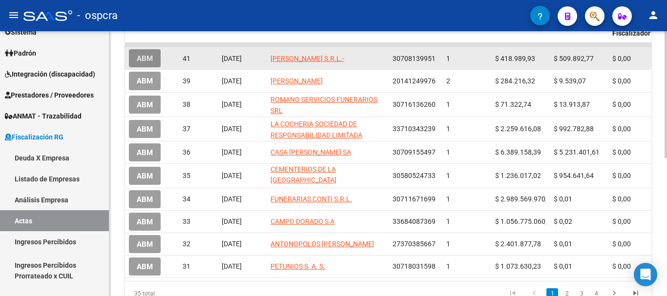
click at [145, 61] on span "ABM" at bounding box center [145, 58] width 16 height 9
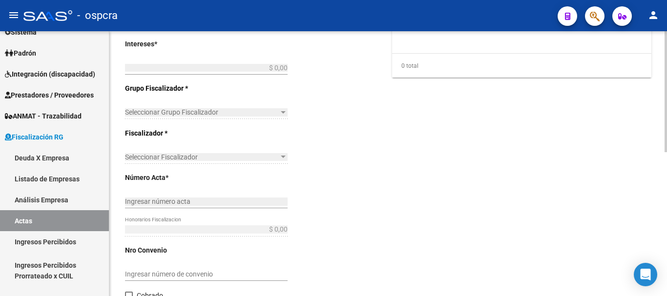
type input "202306"
type input "202405"
type input "$ 928.882,70"
type input "$ 418.989,93"
type input "$ 509.892,77"
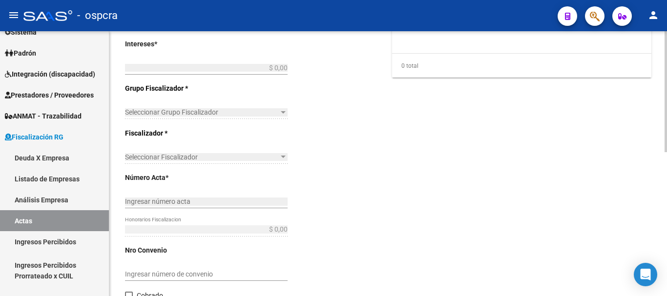
type input "1"
checkbox input "true"
type input "pago"
type input "[DATE]"
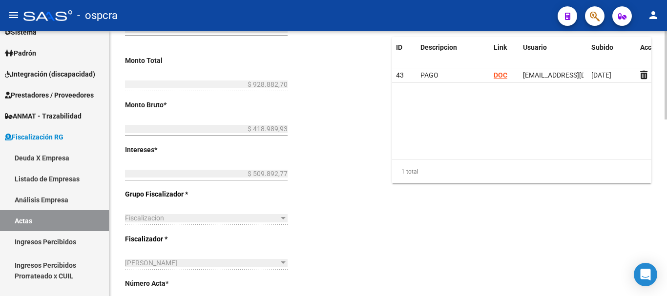
scroll to position [187, 0]
click at [289, 88] on div "Desde * 202306 Ej: 202201 Hasta * 202405 Ej: 202208 Monto Total $ 928.882,70 In…" at bounding box center [243, 205] width 236 height 499
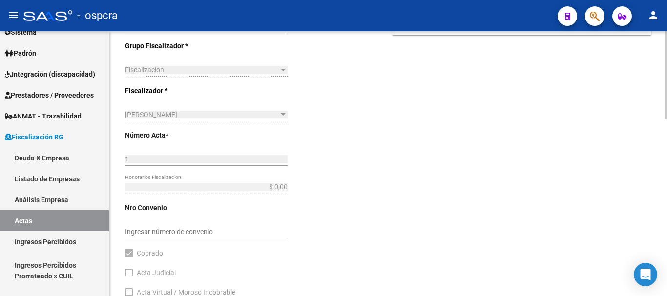
scroll to position [189, 0]
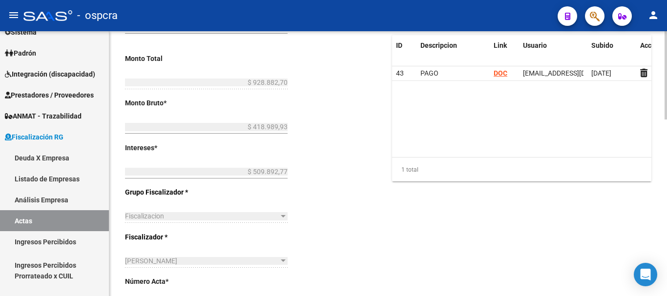
click at [306, 139] on div "Desde * 202306 Ej: 202201 Hasta * 202405 Ej: 202208 Monto Total $ 928.882,70 In…" at bounding box center [243, 202] width 236 height 499
